Goal: Task Accomplishment & Management: Manage account settings

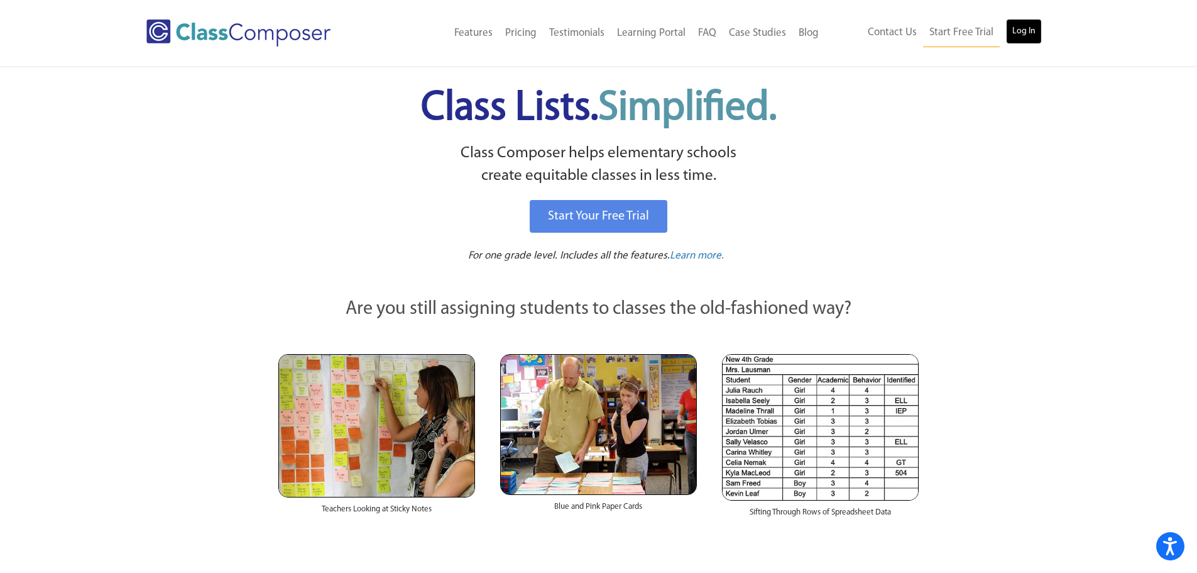
click at [1030, 26] on link "Log In" at bounding box center [1024, 31] width 36 height 25
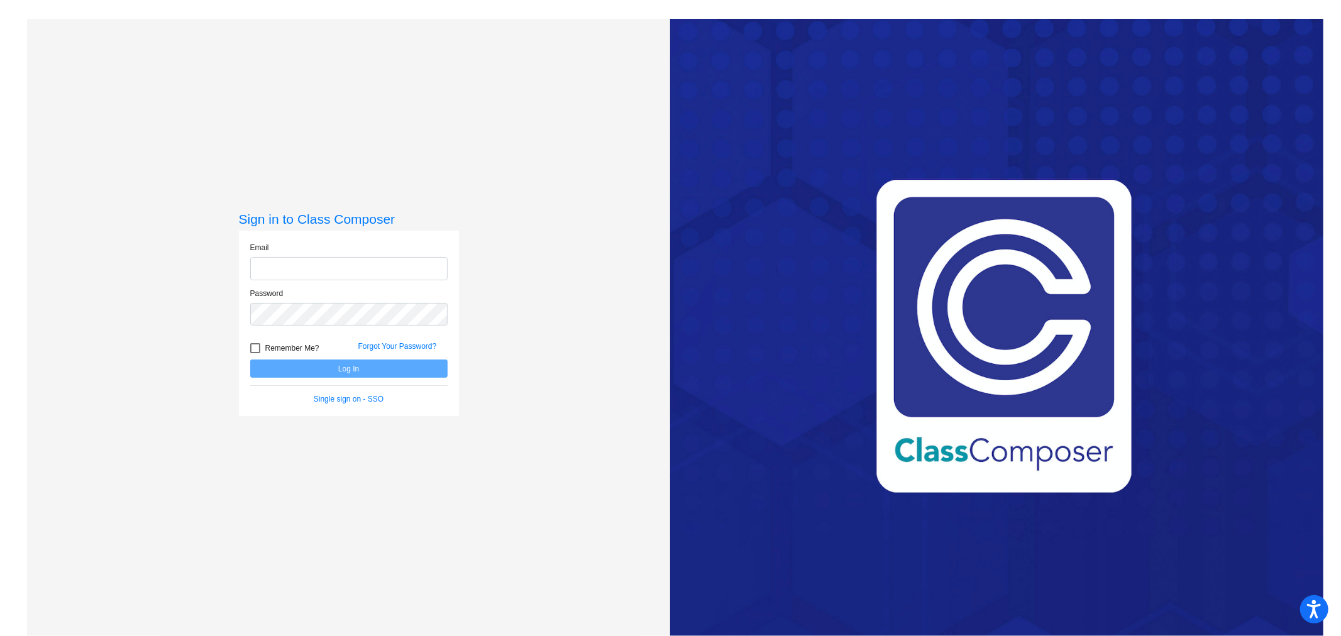
click at [291, 263] on input "email" at bounding box center [348, 268] width 197 height 23
type input "[PERSON_NAME][EMAIL_ADDRESS][PERSON_NAME][DOMAIN_NAME]"
click at [250, 360] on button "Log In" at bounding box center [348, 369] width 197 height 18
click at [347, 371] on button "Log In" at bounding box center [348, 369] width 197 height 18
click at [331, 371] on button "Log In" at bounding box center [348, 369] width 197 height 18
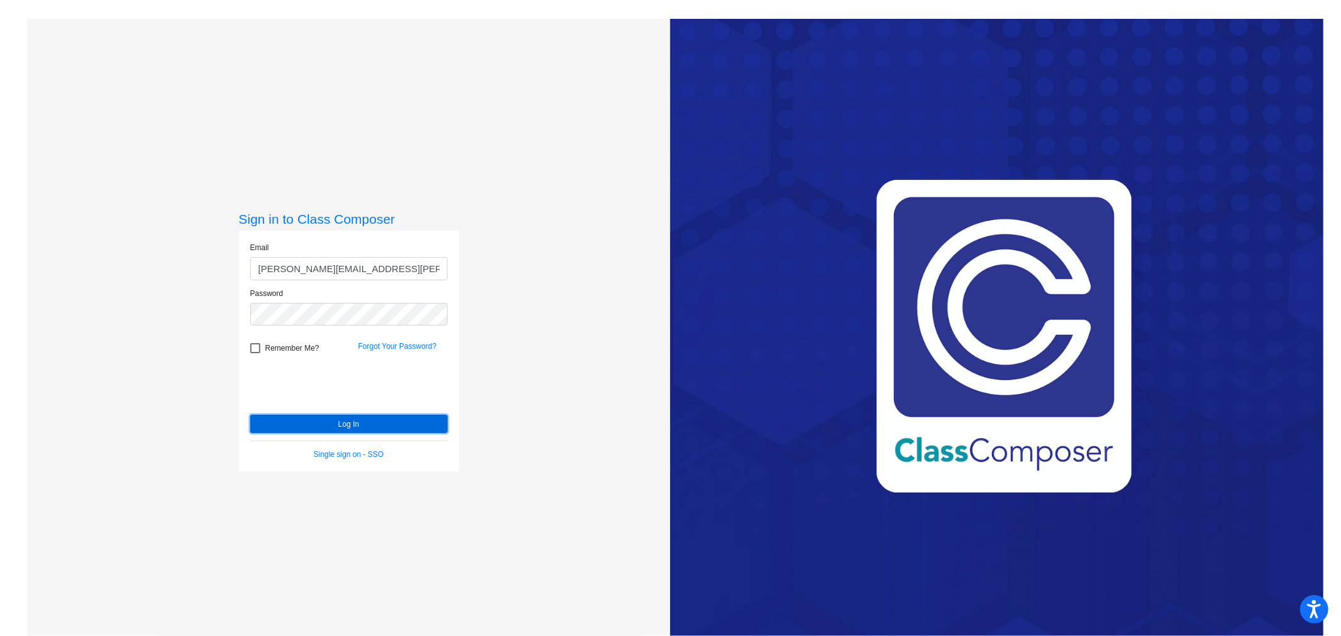
click at [350, 421] on button "Log In" at bounding box center [348, 424] width 197 height 18
